Goal: Task Accomplishment & Management: Use online tool/utility

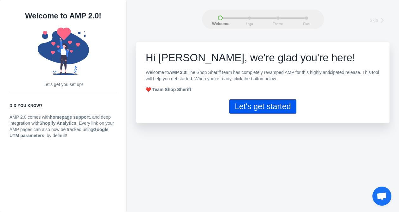
click at [263, 107] on button "Let's get started" at bounding box center [263, 106] width 67 height 14
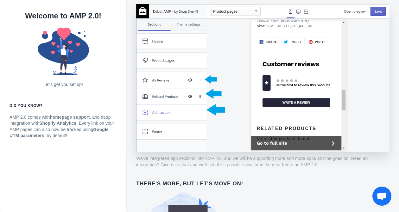
scroll to position [434, 0]
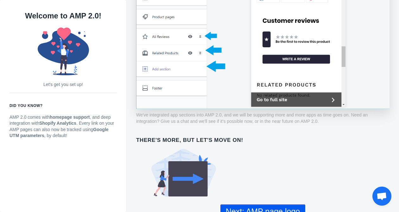
click at [264, 204] on button "Next: AMP page logo" at bounding box center [263, 211] width 85 height 14
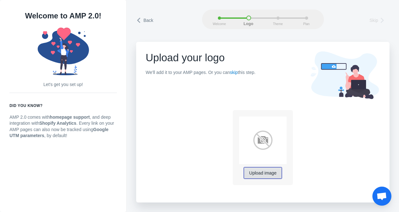
click at [264, 175] on span "Upload image" at bounding box center [262, 173] width 27 height 5
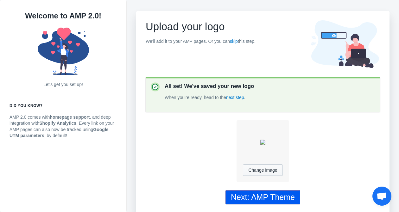
scroll to position [33, 0]
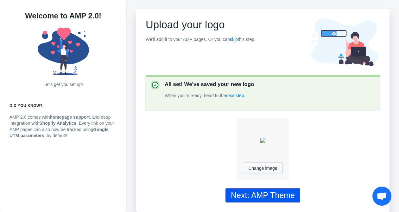
click at [264, 197] on div "Next: AMP Theme" at bounding box center [263, 195] width 64 height 9
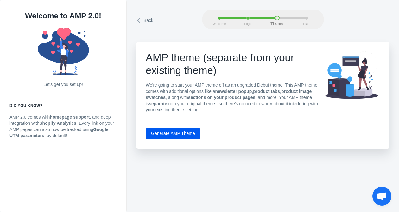
click at [178, 132] on button "Generate AMP Theme" at bounding box center [173, 132] width 55 height 11
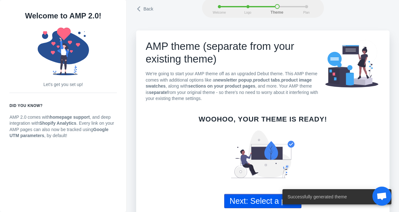
scroll to position [17, 0]
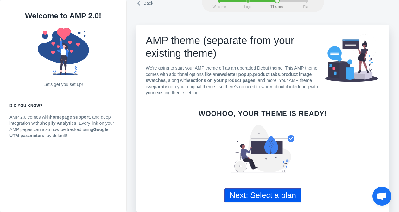
click at [245, 193] on button "Next: Select a plan" at bounding box center [262, 195] width 77 height 14
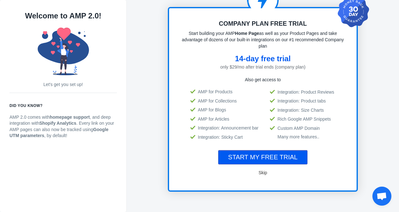
scroll to position [61, 0]
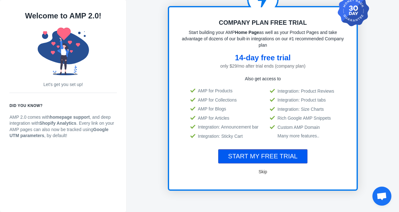
click at [261, 157] on span "START MY FREE TRIAL" at bounding box center [262, 155] width 69 height 7
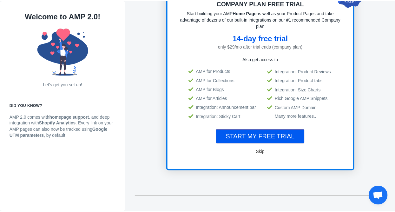
scroll to position [83, 0]
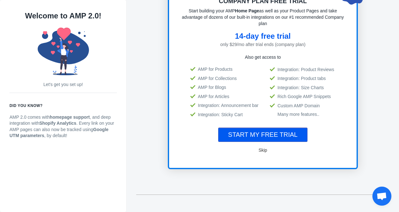
click at [260, 150] on span "Skip" at bounding box center [263, 149] width 9 height 5
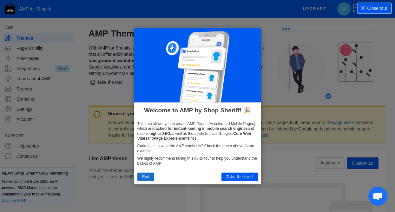
click at [145, 177] on button "Exit" at bounding box center [145, 176] width 17 height 8
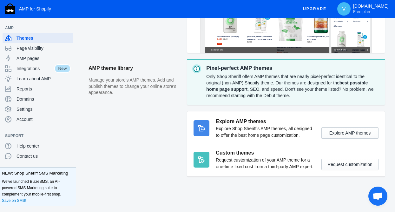
scroll to position [236, 0]
click at [332, 127] on button "Explore AMP themes" at bounding box center [349, 132] width 57 height 11
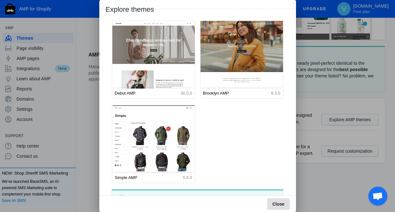
click at [278, 202] on span "Close" at bounding box center [278, 203] width 12 height 5
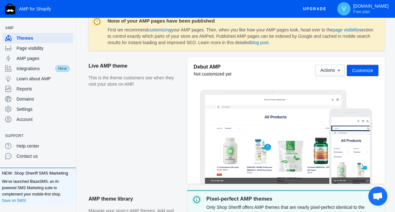
scroll to position [89, 0]
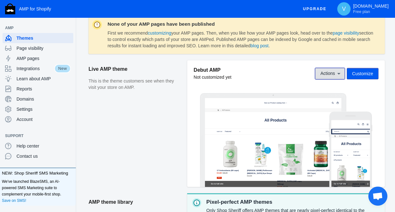
click at [340, 78] on button "Actions" at bounding box center [330, 73] width 30 height 11
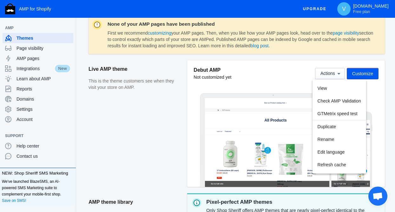
click at [360, 74] on div at bounding box center [197, 106] width 395 height 212
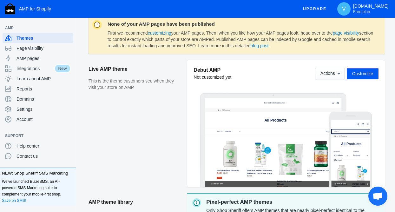
click at [360, 74] on span "Customize" at bounding box center [362, 73] width 21 height 5
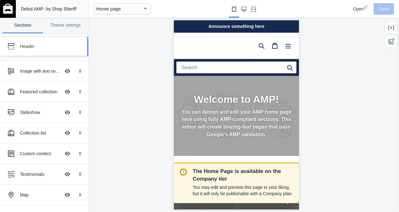
scroll to position [0, 107]
click at [33, 47] on div "Header" at bounding box center [47, 46] width 55 height 6
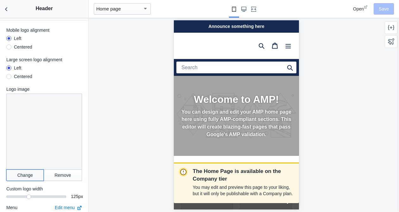
click at [25, 169] on button "Change" at bounding box center [24, 174] width 37 height 11
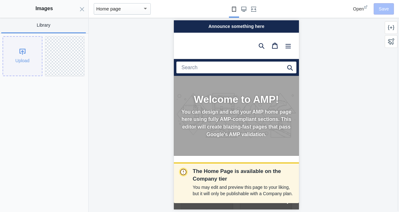
click at [26, 62] on div "Upload" at bounding box center [22, 56] width 39 height 39
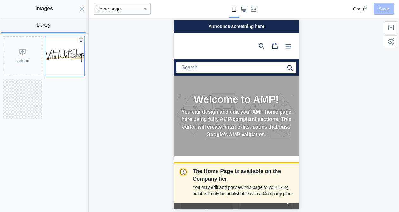
click at [61, 52] on img at bounding box center [64, 55] width 39 height 39
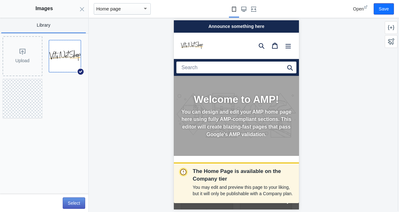
click at [70, 205] on button "Select" at bounding box center [74, 202] width 23 height 11
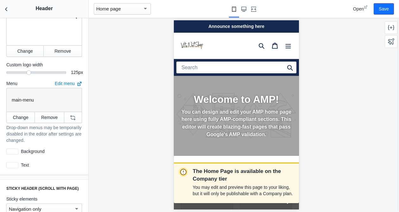
scroll to position [137, 0]
click at [96, 104] on div "The Home Page is available on the Company tier You may edit and preview this pa…" at bounding box center [236, 115] width 295 height 194
click at [285, 45] on icon "Menu" at bounding box center [288, 45] width 6 height 6
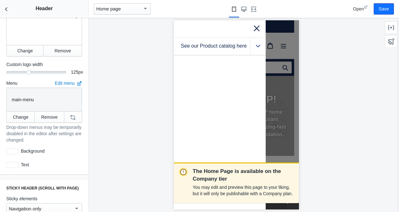
click at [261, 45] on div ".cls-1{fill:#231f20}" at bounding box center [258, 45] width 16 height 17
click at [257, 61] on icon ".cls-1{fill:#231f20}" at bounding box center [258, 63] width 4 height 5
click at [257, 79] on icon ".cls-1{fill:#231f20}" at bounding box center [258, 80] width 4 height 5
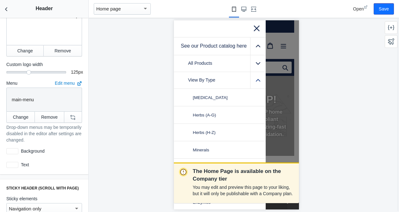
scroll to position [0, 0]
click at [257, 78] on icon ".cls-1{fill:#231f20}" at bounding box center [258, 80] width 4 height 5
click at [257, 94] on icon ".cls-1{fill:#231f20}" at bounding box center [258, 96] width 4 height 5
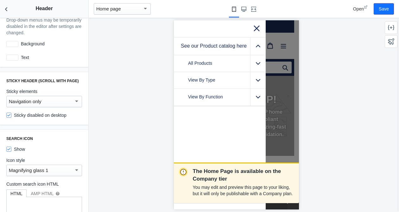
scroll to position [246, 0]
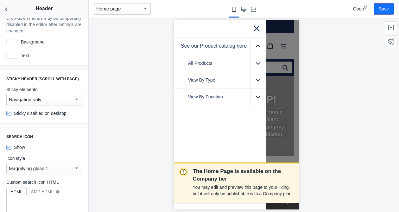
click at [74, 100] on div at bounding box center [77, 99] width 6 height 8
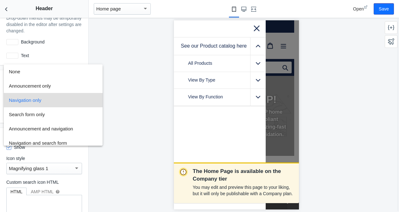
scroll to position [0, 0]
click at [142, 95] on div at bounding box center [199, 106] width 399 height 212
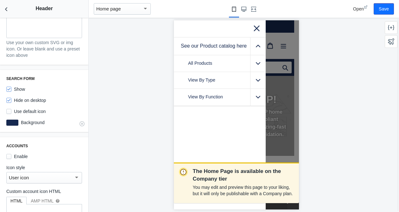
click at [25, 124] on label "Background" at bounding box center [50, 122] width 64 height 6
click at [13, 121] on div at bounding box center [12, 123] width 12 height 6
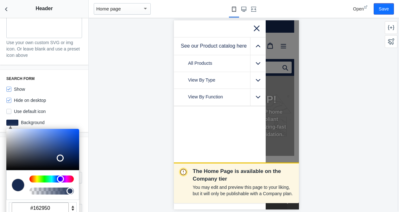
click at [118, 137] on div "The Home Page is available on the Company tier You may edit and preview this pa…" at bounding box center [236, 115] width 295 height 194
click at [148, 117] on div "The Home Page is available on the Company tier You may edit and preview this pa…" at bounding box center [236, 115] width 295 height 194
click at [256, 30] on icon at bounding box center [257, 28] width 8 height 8
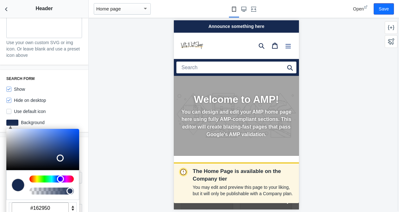
scroll to position [0, 0]
